Goal: Communication & Community: Participate in discussion

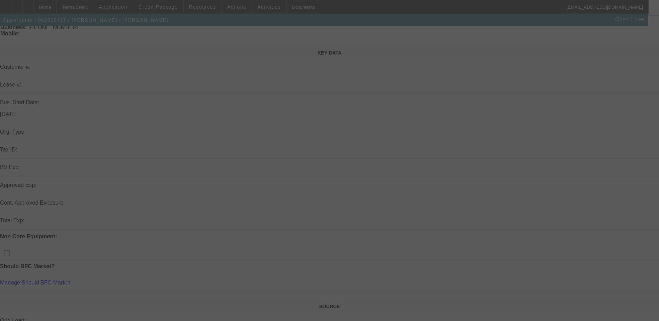
scroll to position [70, 0]
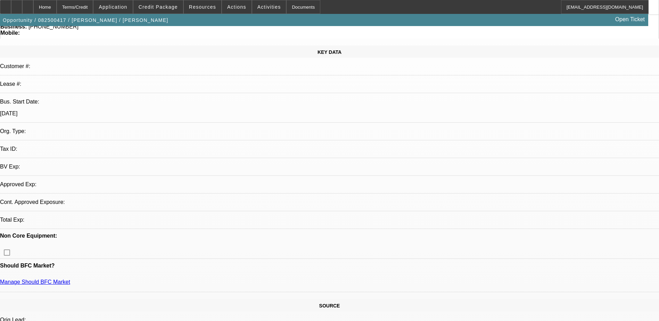
select select "0"
select select "2"
select select "0.1"
select select "4"
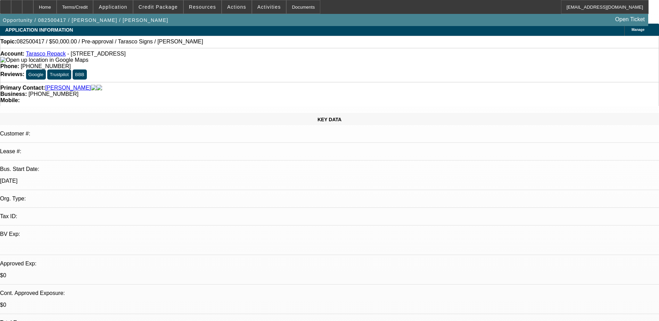
scroll to position [0, 0]
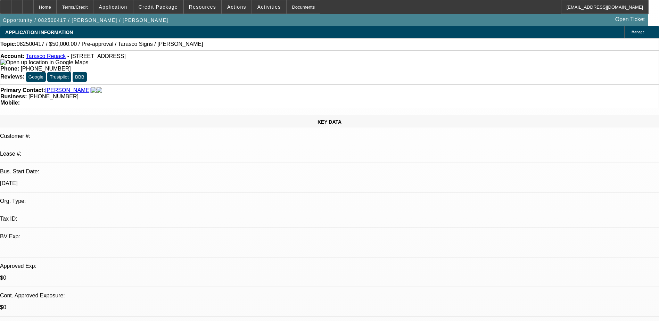
select select "0"
select select "2"
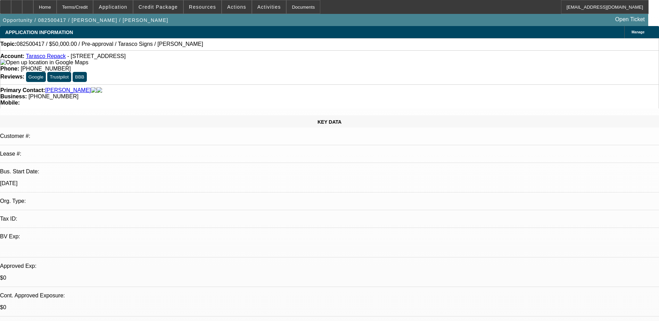
select select "0.1"
select select "4"
select select "0"
select select "2"
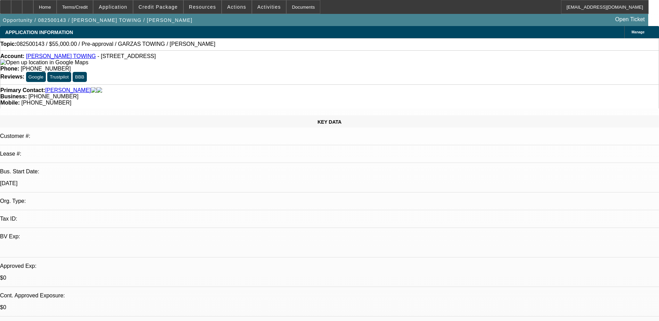
select select "0.1"
select select "4"
radio input "true"
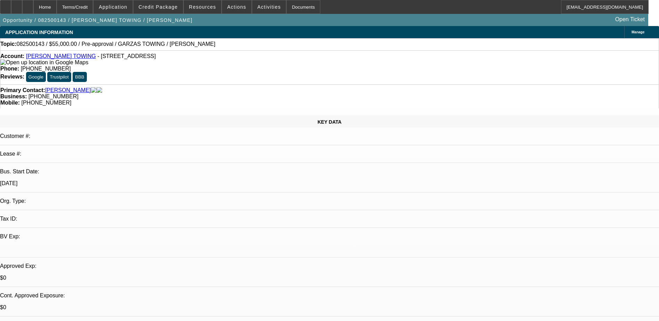
type textarea "Looks to not be interested hangs up every time I call him"
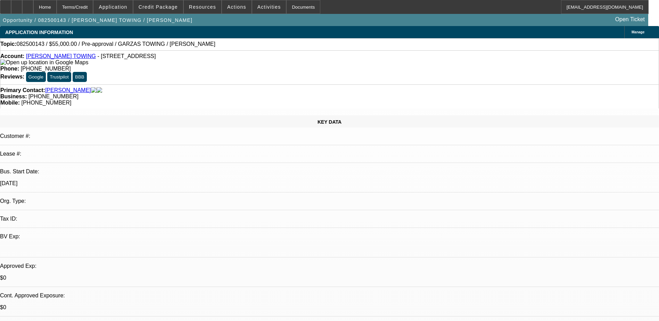
radio input "true"
click at [262, 7] on span "Activities" at bounding box center [269, 7] width 24 height 6
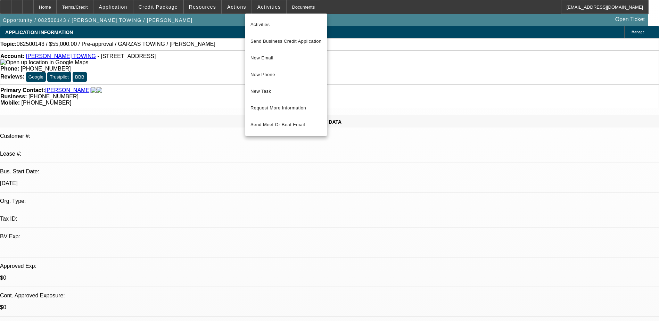
click at [192, 51] on div at bounding box center [329, 160] width 659 height 321
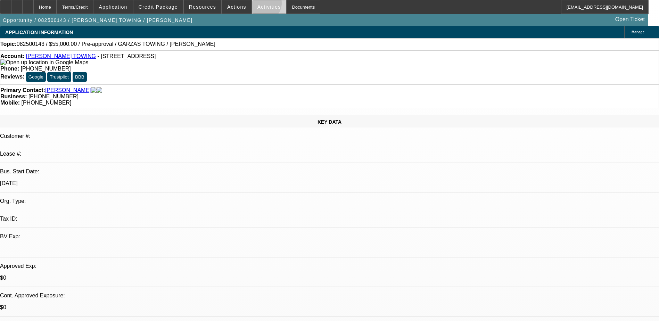
click at [257, 5] on span "Activities" at bounding box center [269, 7] width 24 height 6
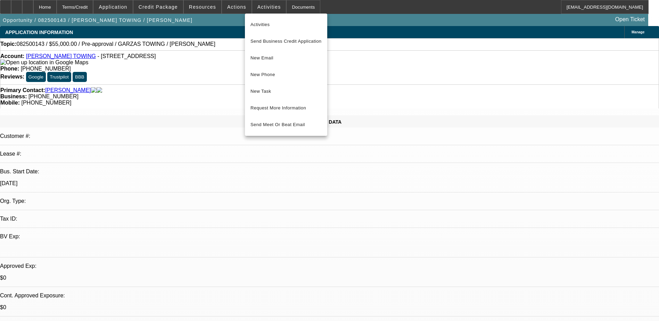
click at [228, 7] on div at bounding box center [329, 160] width 659 height 321
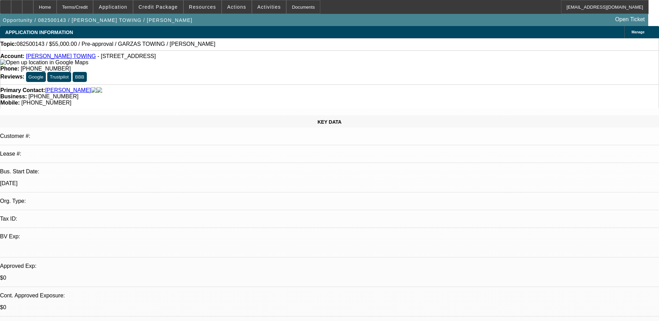
click at [228, 7] on span "Actions" at bounding box center [236, 7] width 19 height 6
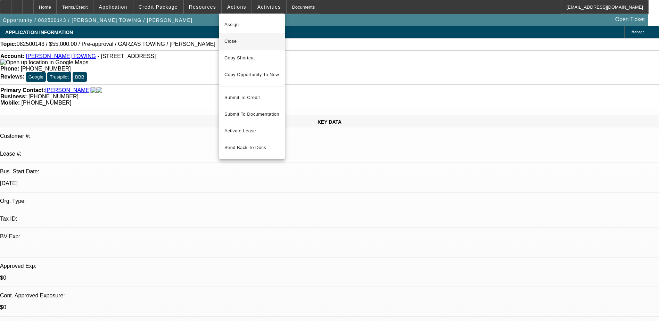
click at [251, 41] on span "Close" at bounding box center [251, 41] width 55 height 8
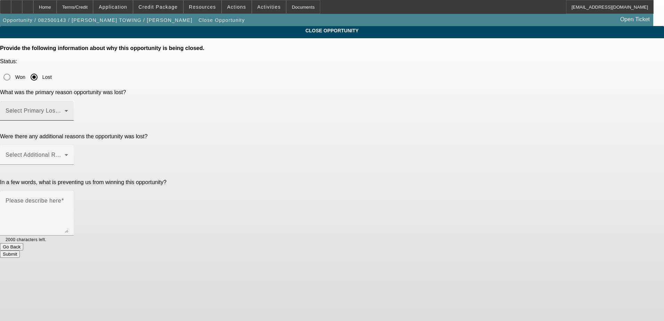
click at [79, 108] on mat-label "Select Primary Lost Reason" at bounding box center [42, 111] width 73 height 6
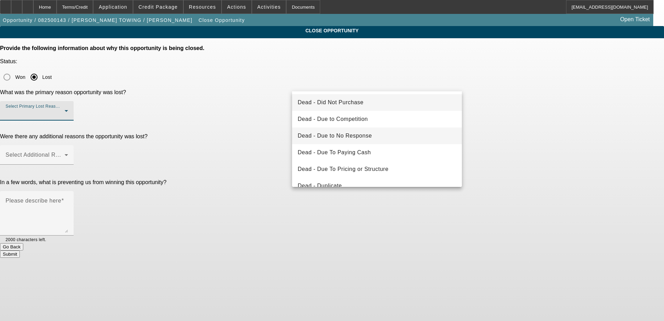
click at [371, 137] on mat-option "Dead - Due to No Response" at bounding box center [377, 136] width 170 height 17
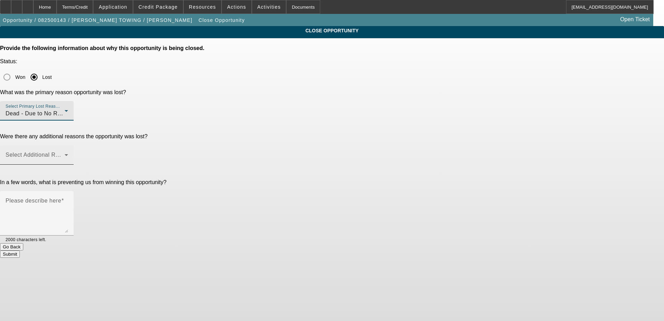
click at [68, 145] on div "Select Additional Reasons" at bounding box center [37, 154] width 63 height 19
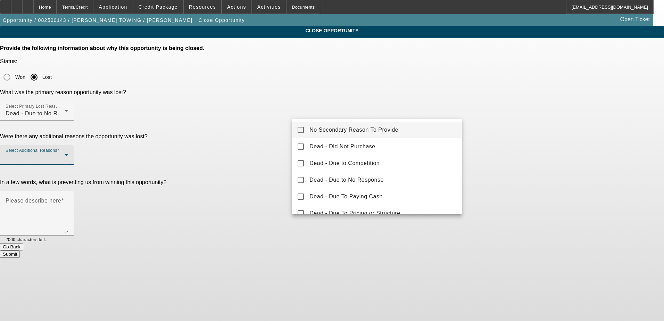
click at [301, 129] on mat-pseudo-checkbox at bounding box center [301, 130] width 6 height 6
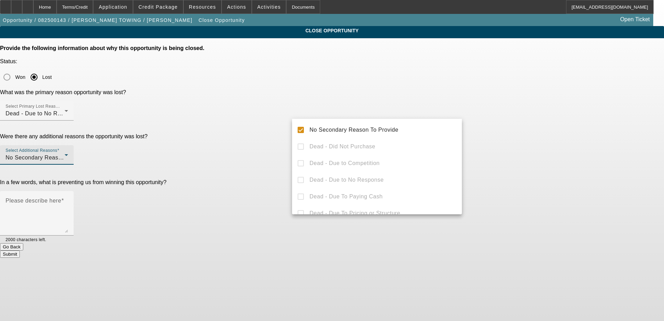
click at [249, 147] on div at bounding box center [332, 160] width 664 height 321
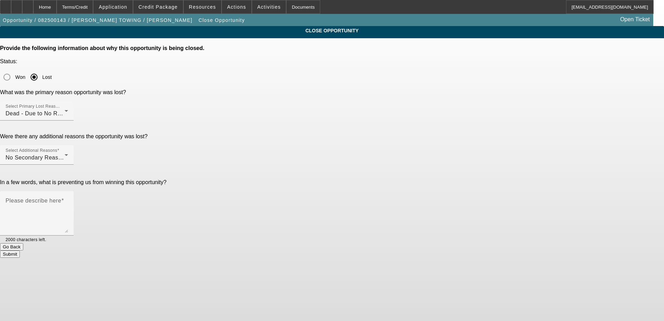
click at [20, 251] on button "Submit" at bounding box center [10, 254] width 20 height 7
click at [61, 198] on mat-label "Please describe here" at bounding box center [34, 201] width 56 height 6
click at [68, 199] on textarea "Please describe here" at bounding box center [37, 215] width 63 height 33
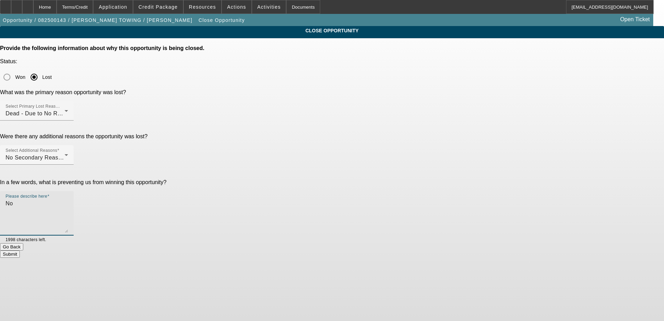
type textarea "N"
type textarea "C"
type textarea "No contact"
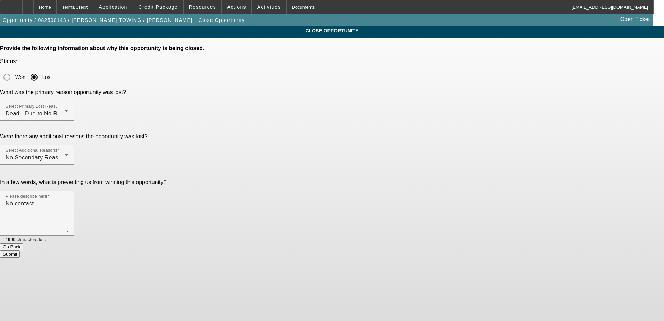
click at [20, 251] on button "Submit" at bounding box center [10, 254] width 20 height 7
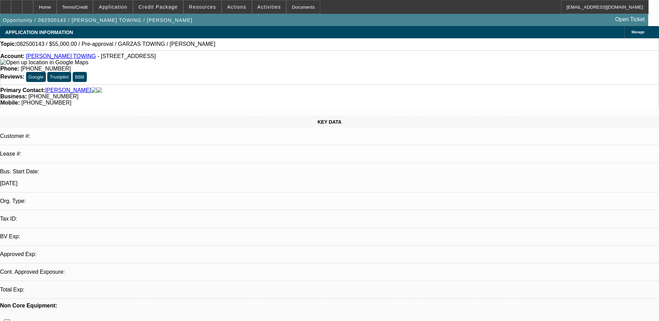
select select "0"
select select "2"
select select "0.1"
select select "1"
select select "2"
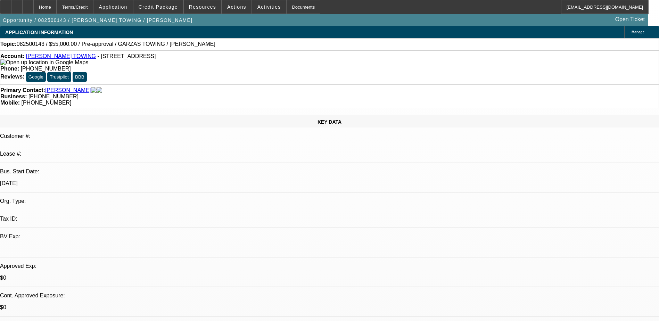
select select "4"
